Goal: Task Accomplishment & Management: Manage account settings

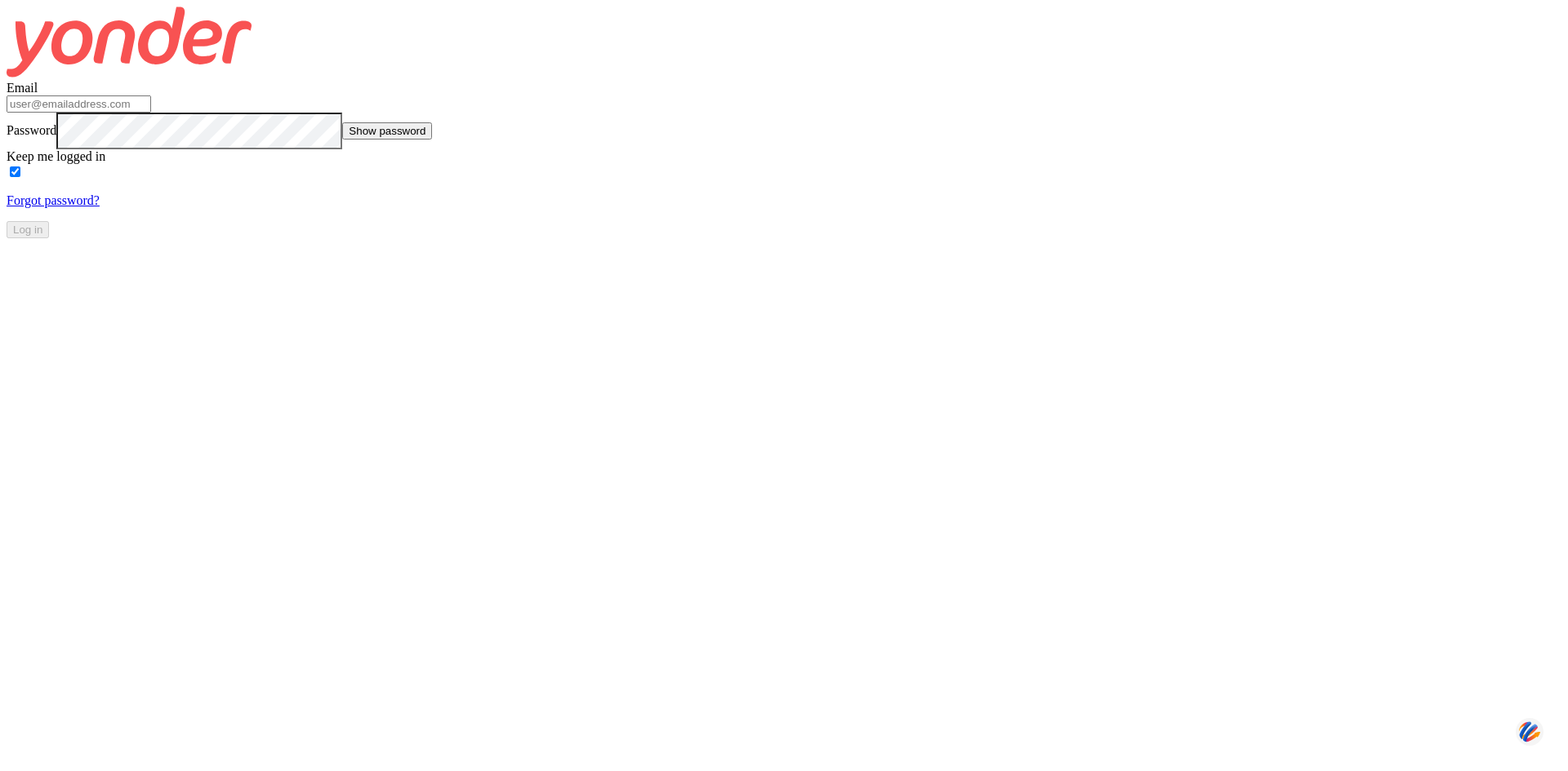
type input "[PERSON_NAME][EMAIL_ADDRESS][DOMAIN_NAME]"
click at [49, 238] on button "Log in" at bounding box center [28, 229] width 42 height 17
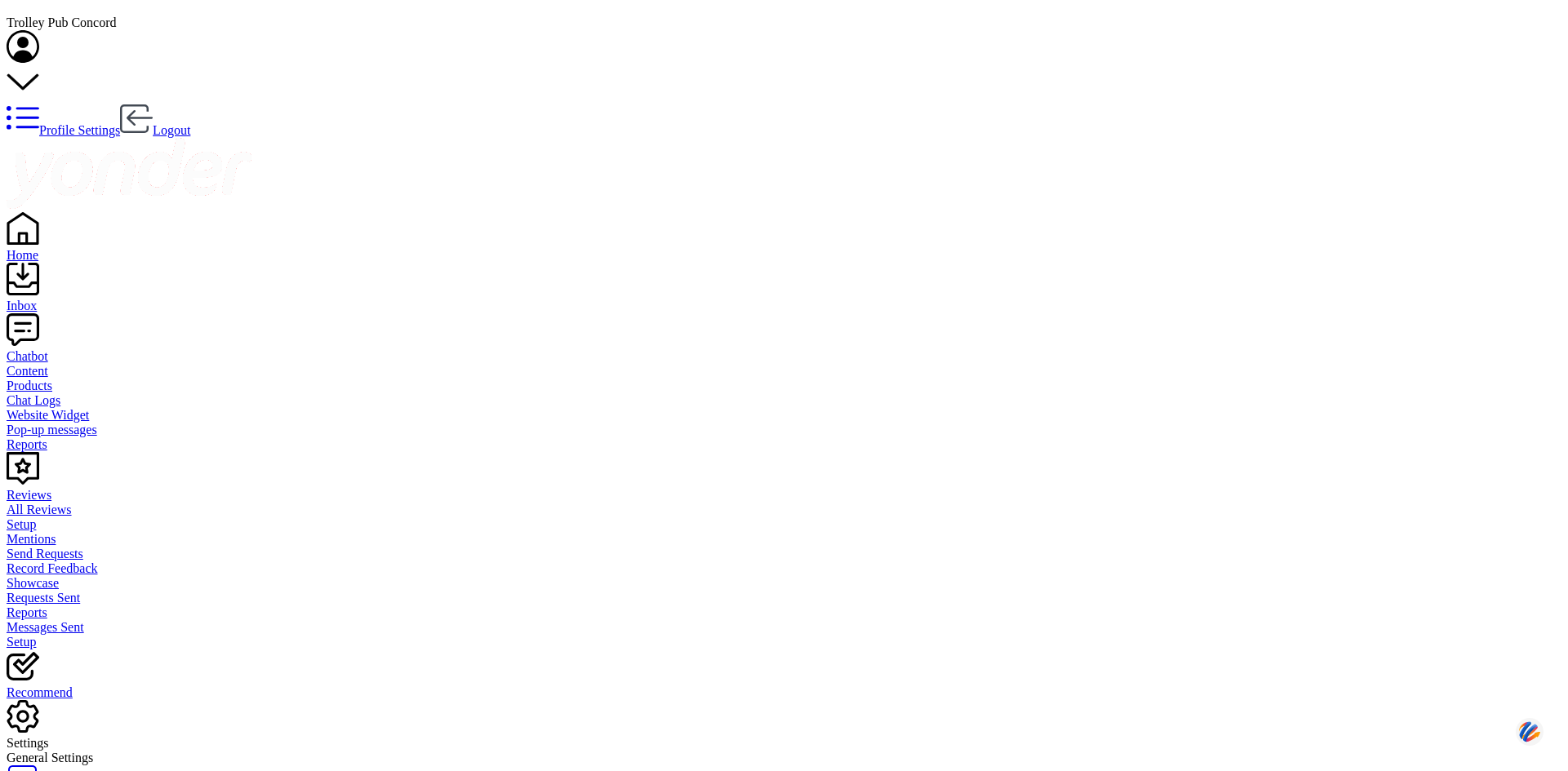
click at [39, 74] on use at bounding box center [23, 82] width 31 height 15
click at [120, 123] on link "Profile Settings" at bounding box center [64, 130] width 114 height 13
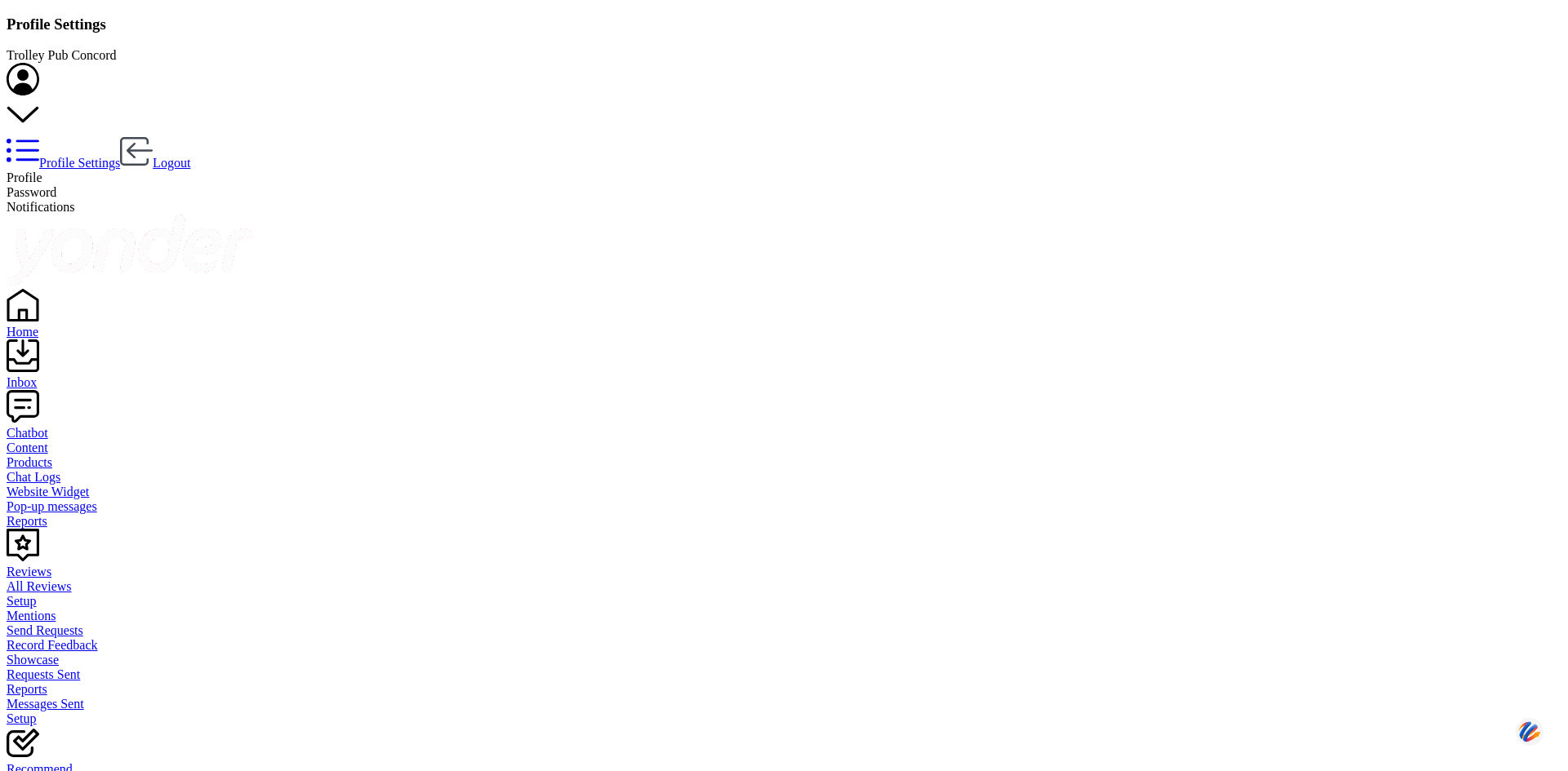
click at [56, 185] on span "Password" at bounding box center [32, 192] width 50 height 13
